Goal: Communication & Community: Answer question/provide support

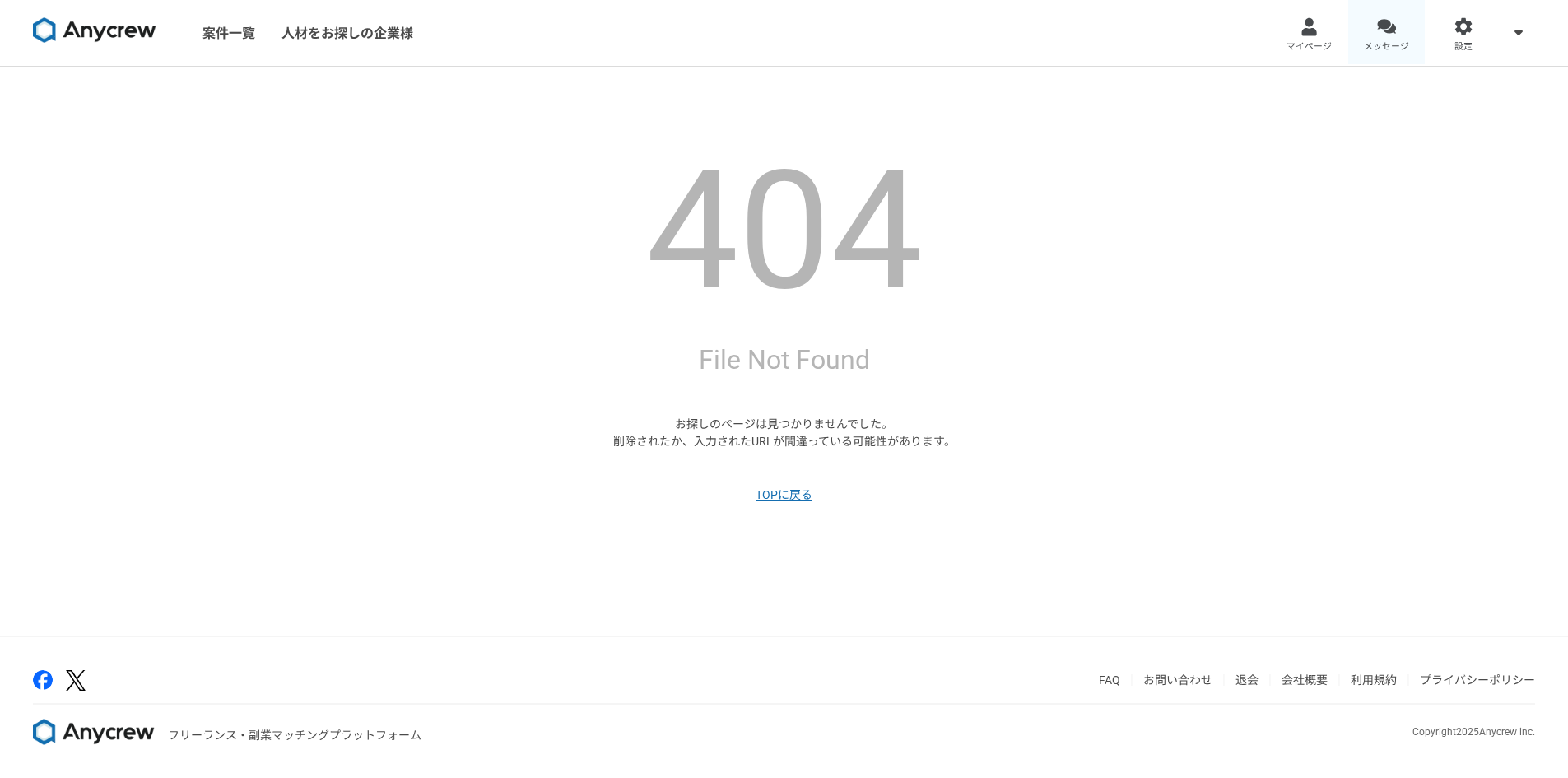
click at [1373, 28] on link "メッセージ" at bounding box center [1387, 33] width 77 height 66
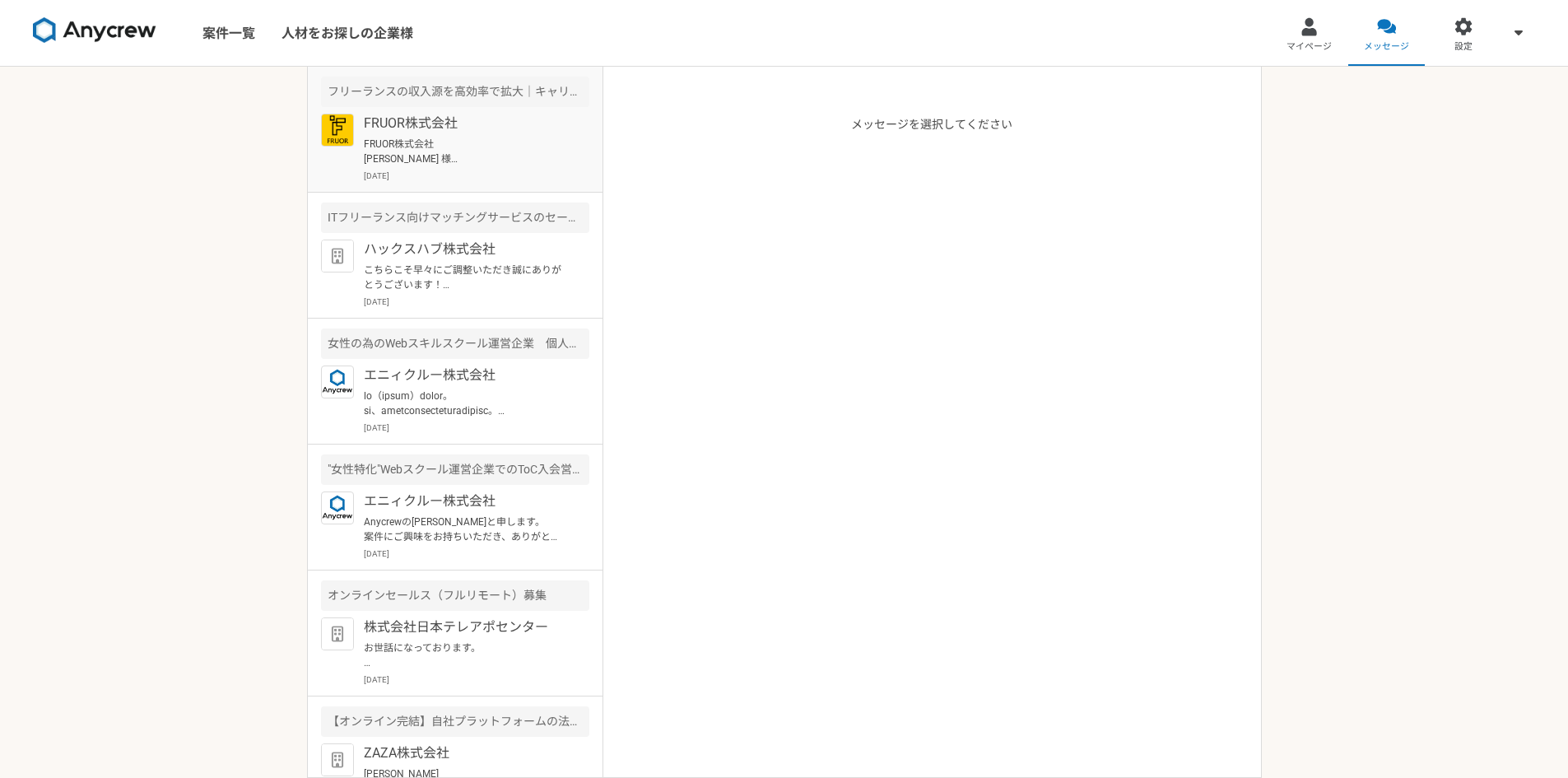
click at [478, 166] on p "FRUOR株式会社 [PERSON_NAME] 様 お世話になります。 [PERSON_NAME]（[PERSON_NAME]の）と申します。 ご連絡いただき…" at bounding box center [465, 151] width 204 height 29
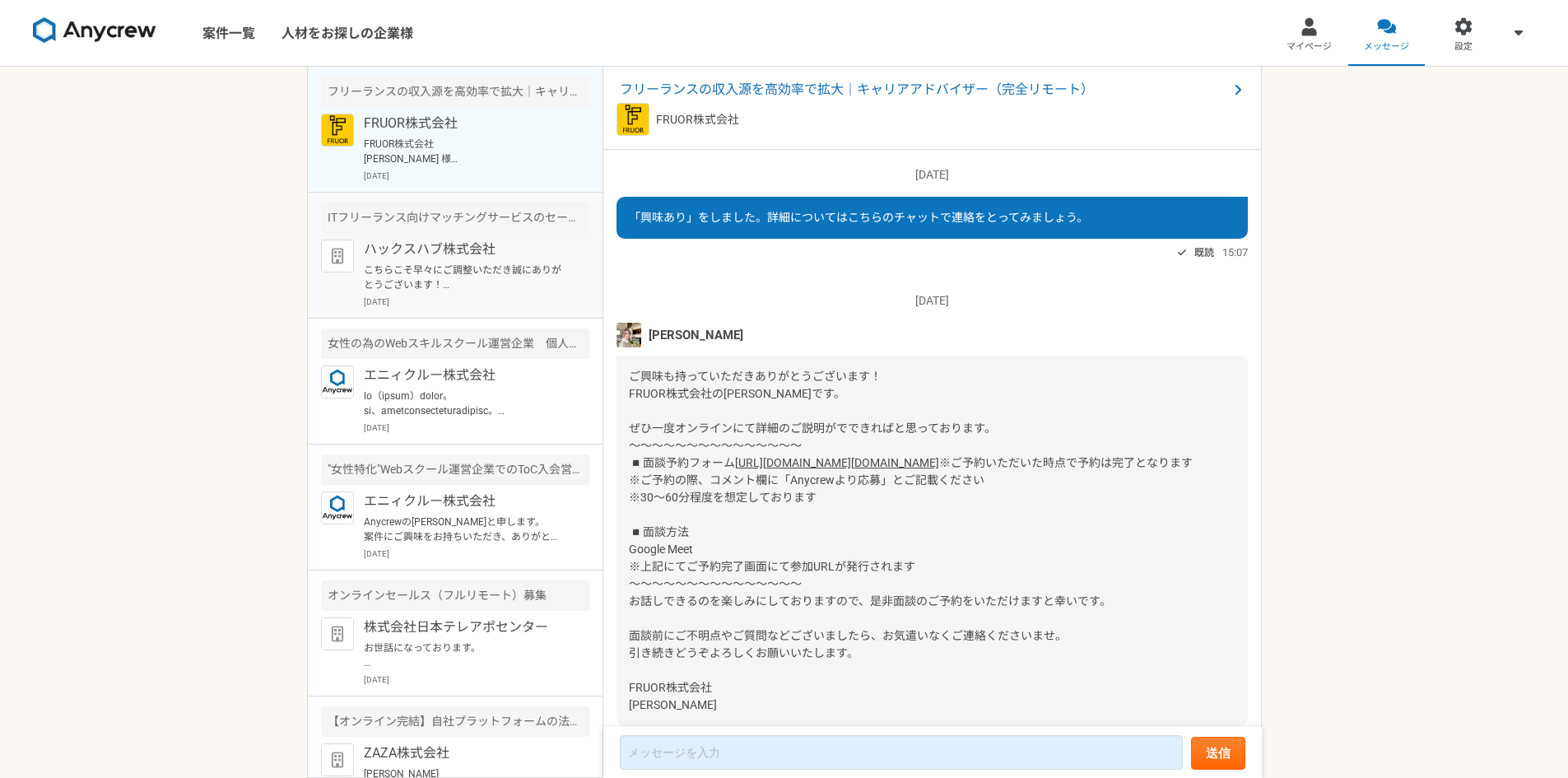
scroll to position [331, 0]
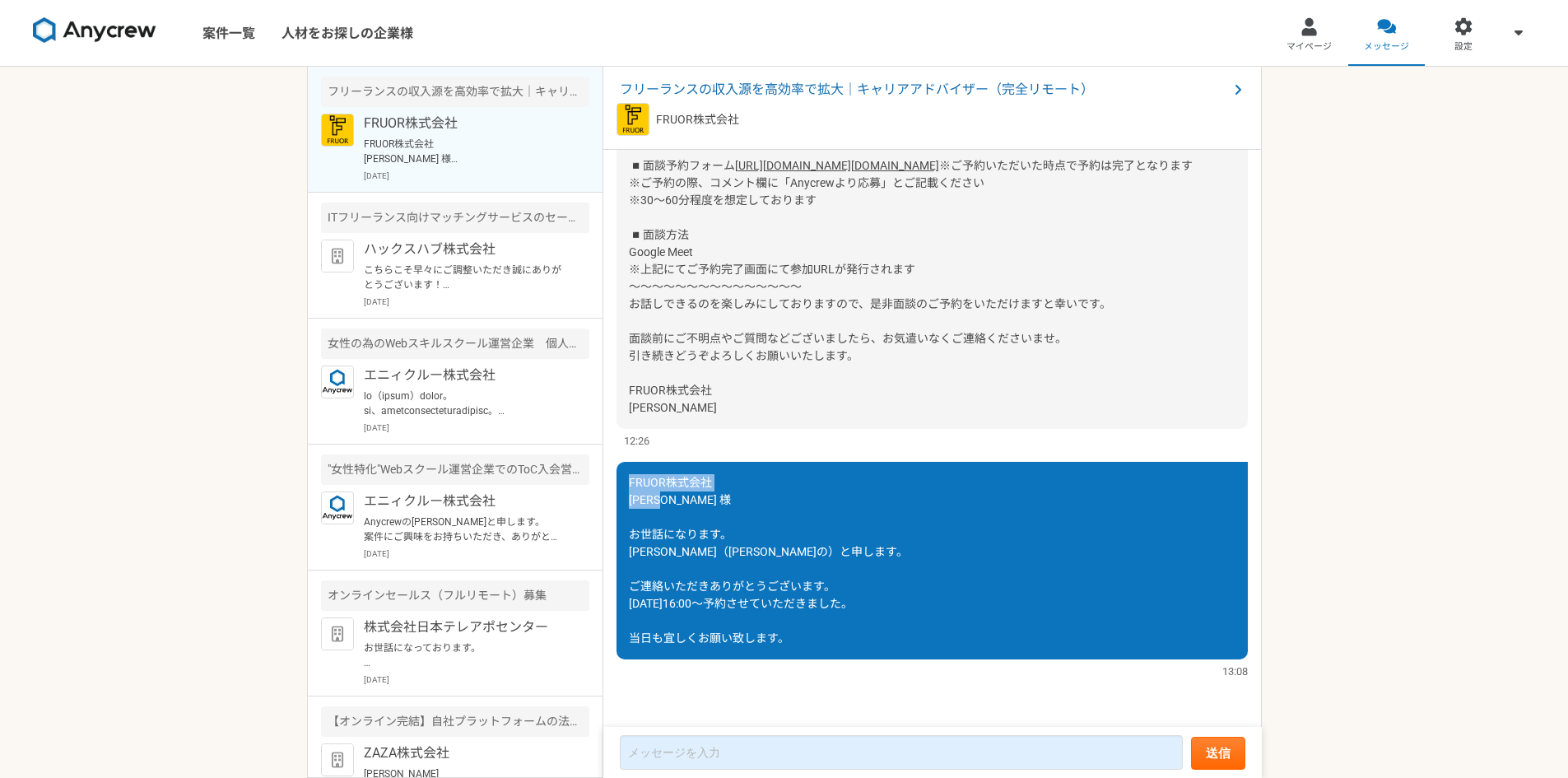
drag, startPoint x: 690, startPoint y: 498, endPoint x: 630, endPoint y: 489, distance: 60.7
click at [630, 489] on div "FRUOR株式会社 [PERSON_NAME] 様 お世話になります。 [PERSON_NAME]（[PERSON_NAME]の）と申します。 ご連絡いただき…" at bounding box center [932, 561] width 632 height 198
copy span "FRUOR株式会社 [PERSON_NAME] 様"
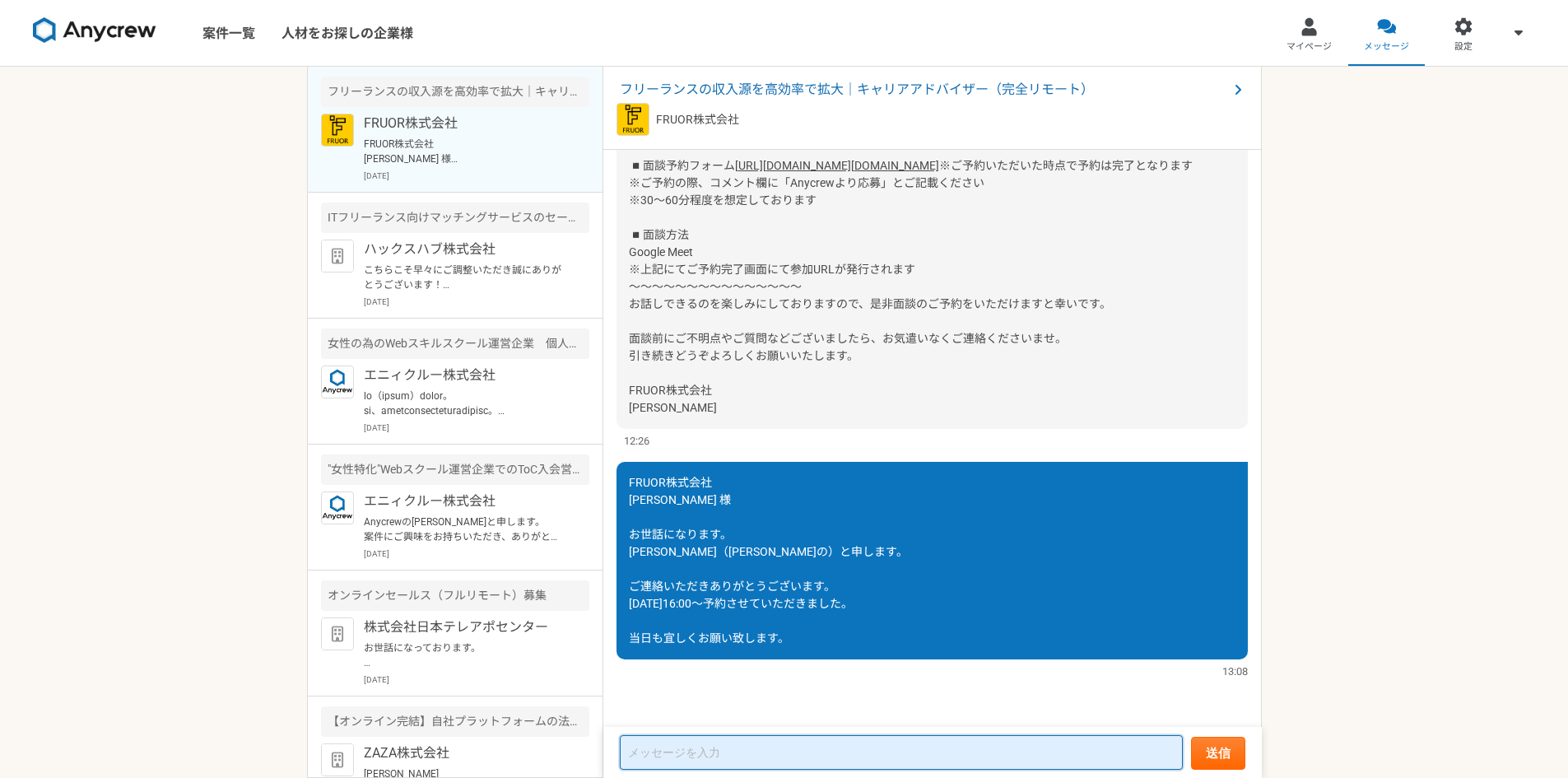
click at [697, 766] on textarea at bounding box center [901, 752] width 563 height 34
paste textarea "FRUOR株式会社 [PERSON_NAME] 様"
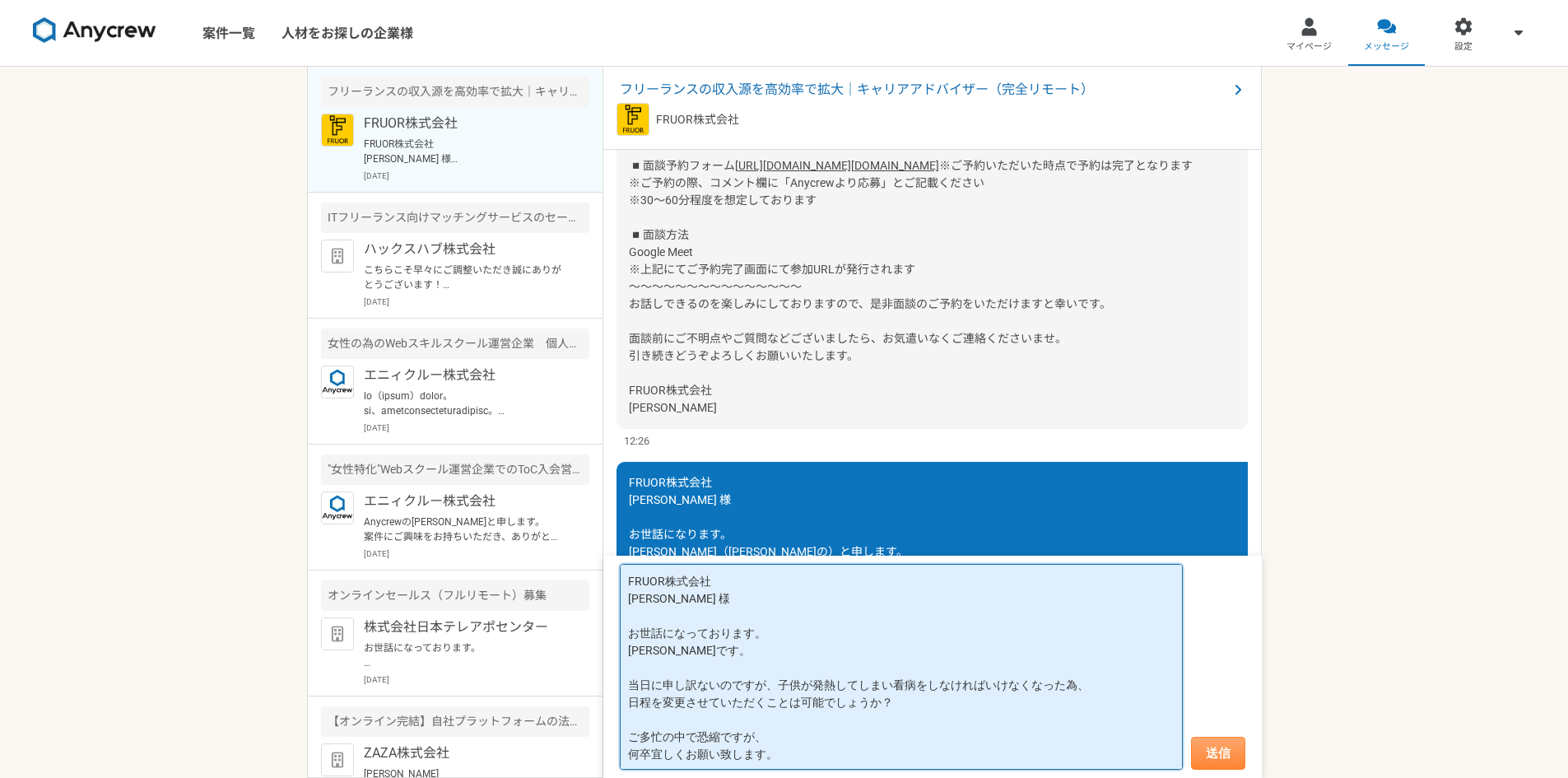
type textarea "FRUOR株式会社 [PERSON_NAME] 様 お世話になっております。 [PERSON_NAME]です。 当日に申し訳ないのですが、子供が発熱してしまい…"
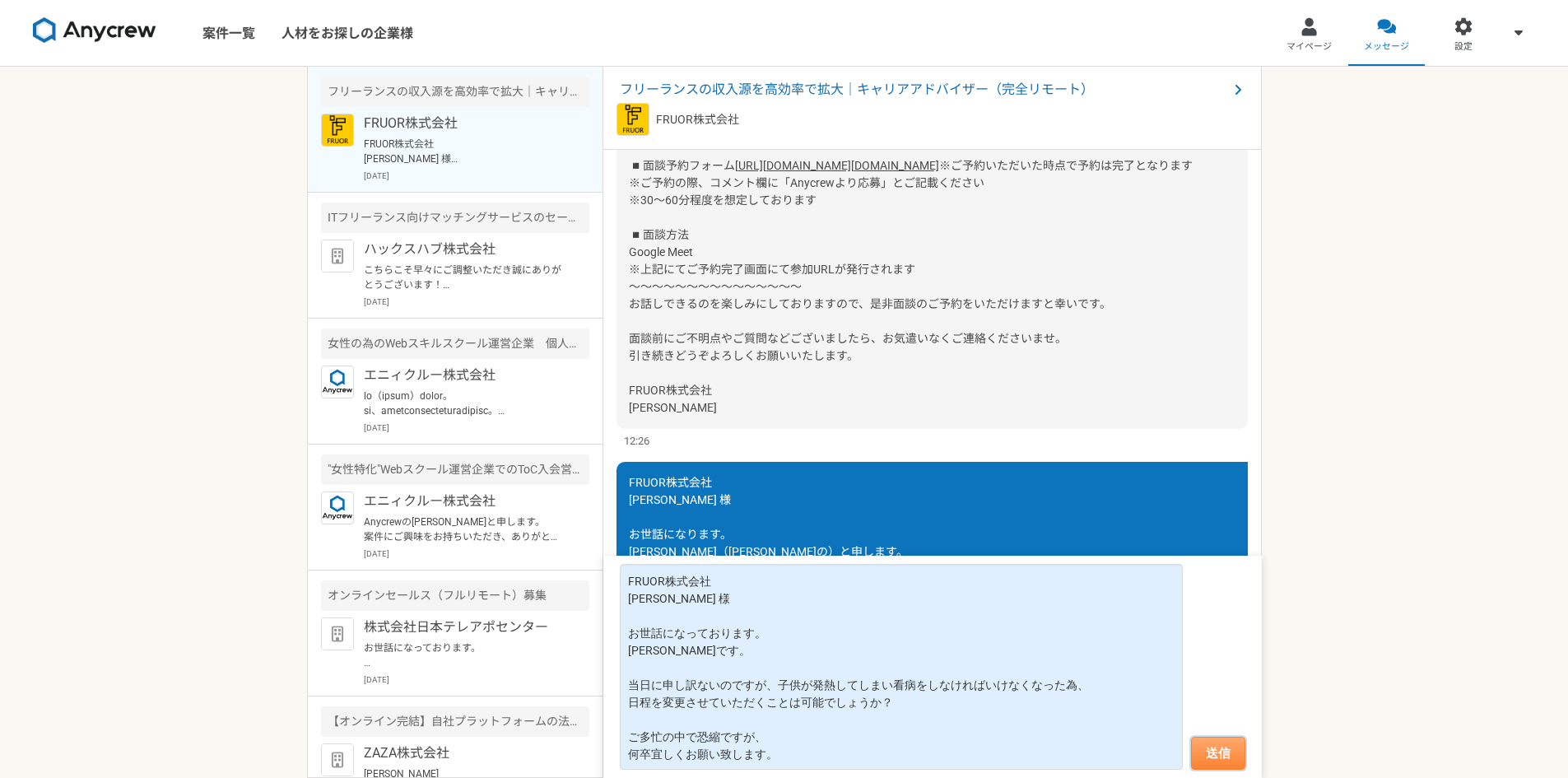
click at [1210, 748] on button "送信" at bounding box center [1219, 754] width 55 height 33
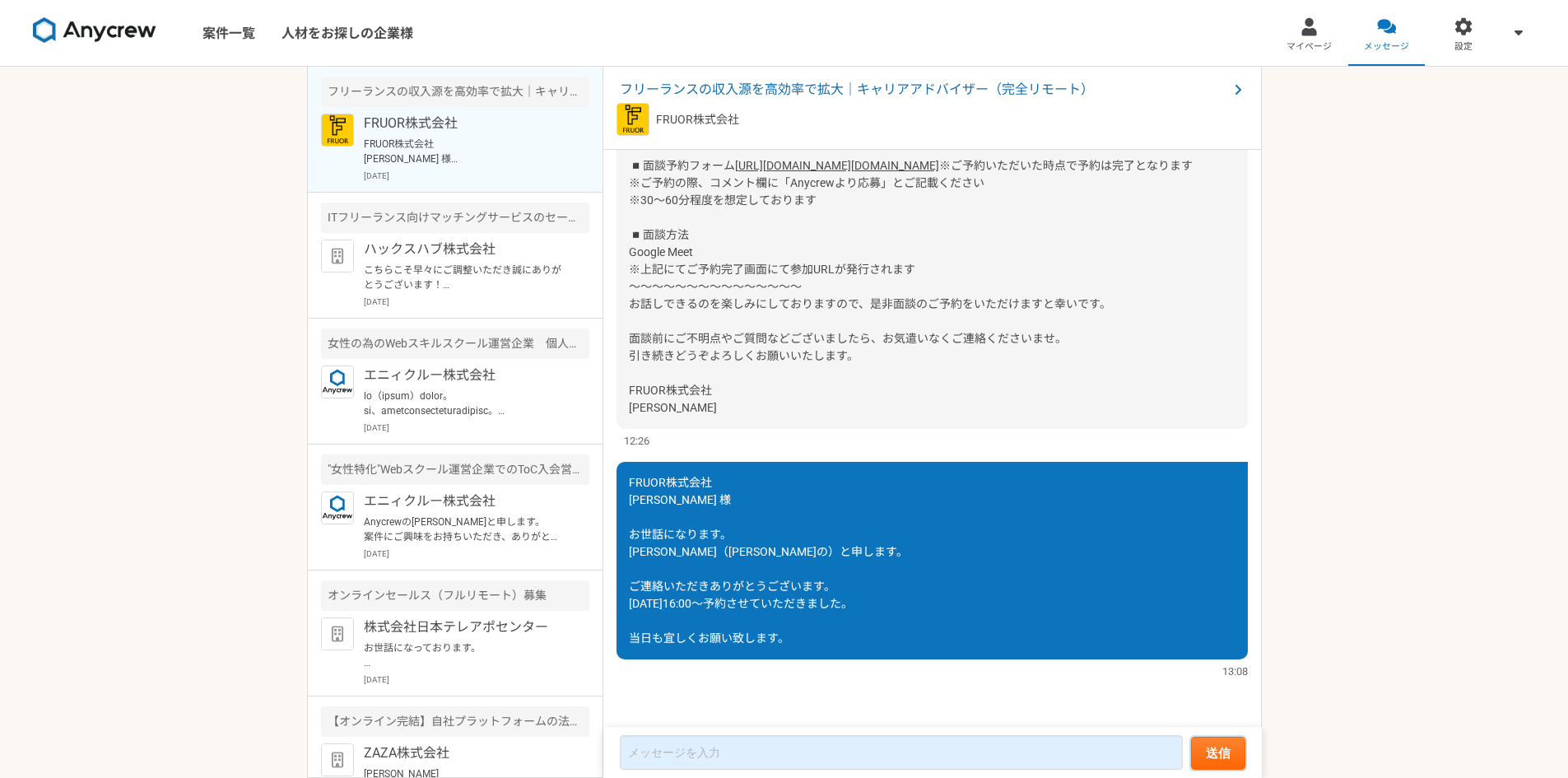
scroll to position [626, 0]
